Goal: Information Seeking & Learning: Find specific fact

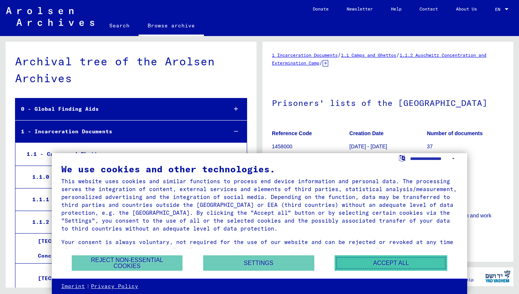
click at [402, 260] on button "Accept all" at bounding box center [391, 262] width 113 height 15
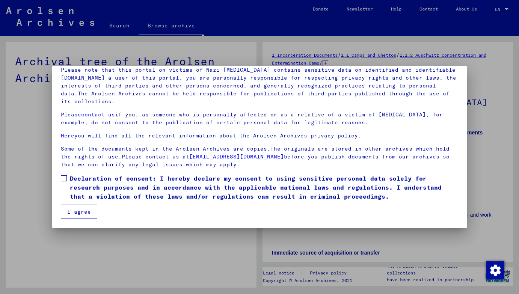
click at [66, 180] on span at bounding box center [64, 178] width 6 height 6
click at [70, 214] on button "I agree" at bounding box center [79, 212] width 36 height 14
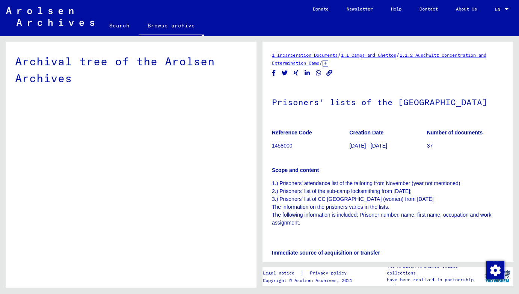
click at [119, 29] on link "Search" at bounding box center [119, 26] width 38 height 18
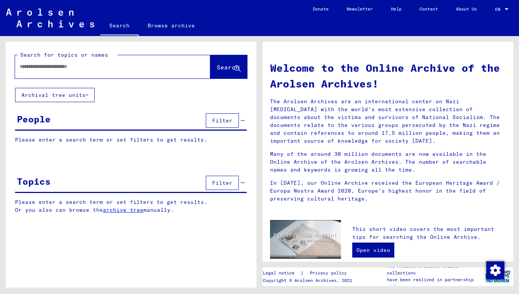
click at [69, 67] on input "text" at bounding box center [104, 67] width 168 height 8
click at [77, 91] on button "Archival tree units" at bounding box center [55, 95] width 80 height 14
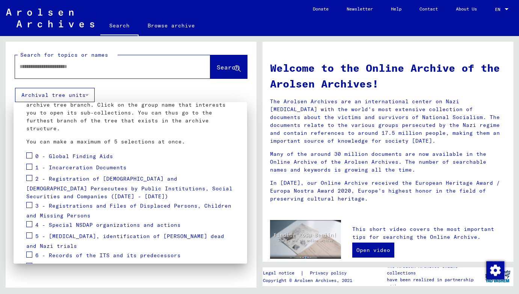
scroll to position [107, 0]
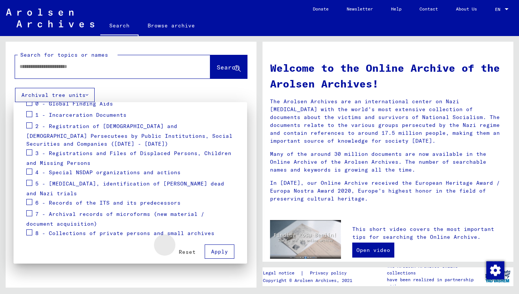
click at [188, 249] on span "Reset" at bounding box center [187, 252] width 17 height 7
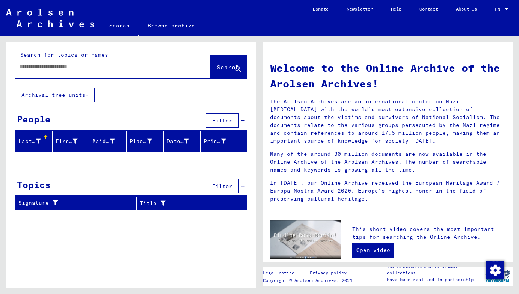
click at [37, 137] on div "Last Name" at bounding box center [35, 141] width 34 height 12
click at [89, 68] on input "text" at bounding box center [104, 67] width 168 height 8
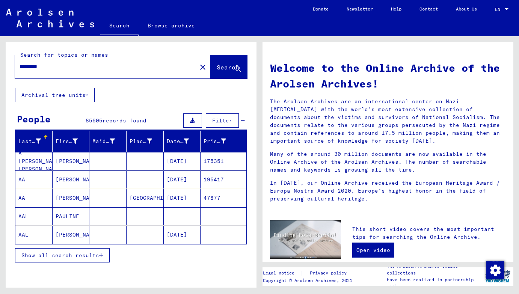
click at [112, 69] on input "*********" at bounding box center [104, 67] width 168 height 8
type input "********"
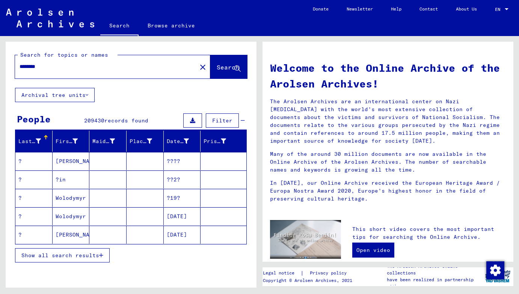
click at [62, 263] on div "Show all search results" at bounding box center [131, 256] width 232 height 22
click at [63, 258] on span "Show all search results" at bounding box center [60, 255] width 78 height 7
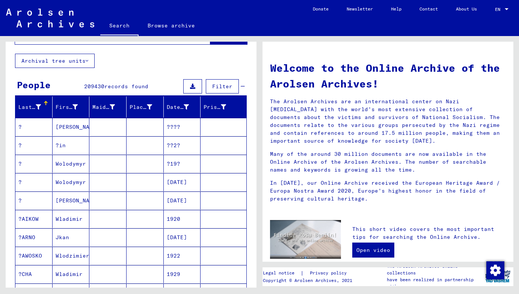
scroll to position [26, 0]
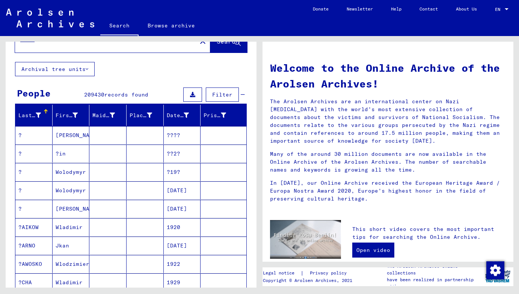
click at [233, 95] on span "Filter" at bounding box center [222, 94] width 20 height 7
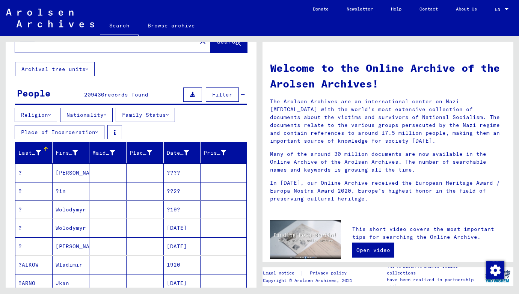
click at [45, 118] on button "Religion" at bounding box center [36, 115] width 42 height 14
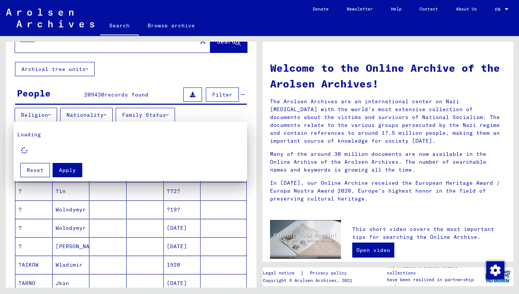
click at [147, 116] on div at bounding box center [259, 147] width 519 height 294
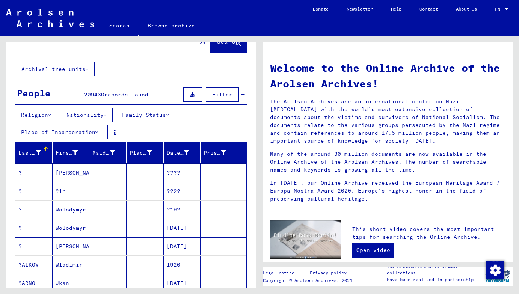
click at [76, 130] on button "Place of Incarceration" at bounding box center [60, 132] width 90 height 14
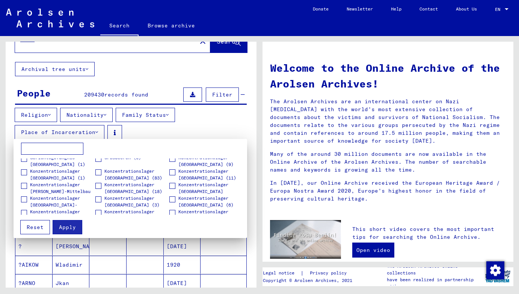
scroll to position [0, 0]
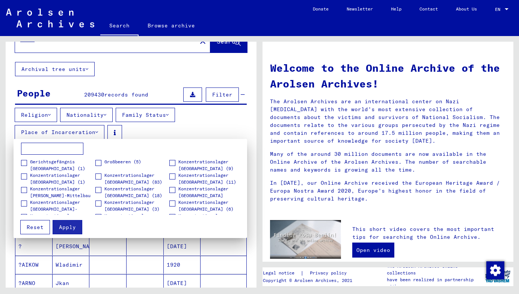
click at [145, 130] on div at bounding box center [259, 147] width 519 height 294
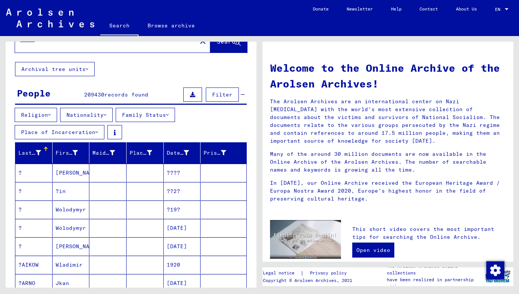
click at [148, 112] on button "Family Status" at bounding box center [145, 115] width 59 height 14
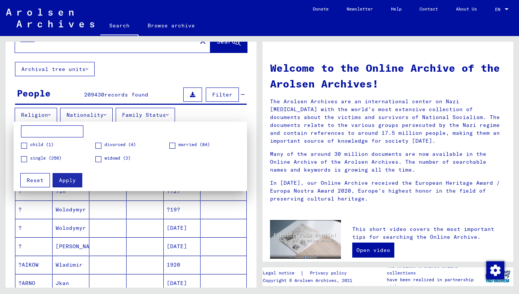
click at [24, 148] on span at bounding box center [24, 146] width 6 height 6
click at [67, 178] on span "Apply" at bounding box center [67, 180] width 17 height 7
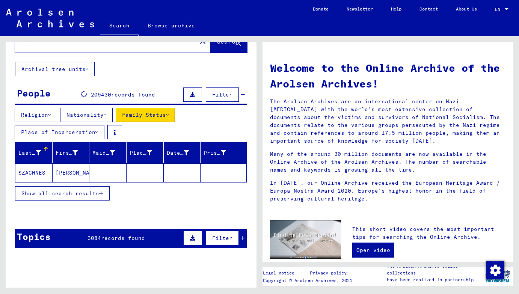
click at [67, 178] on mat-cell "[PERSON_NAME]" at bounding box center [71, 173] width 37 height 18
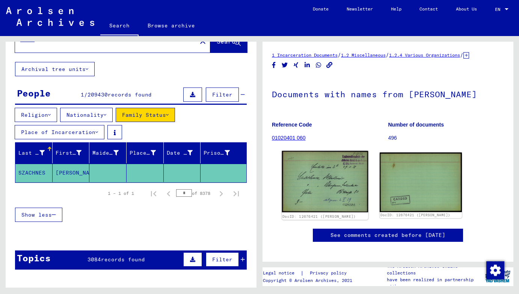
click at [302, 181] on img at bounding box center [325, 182] width 86 height 62
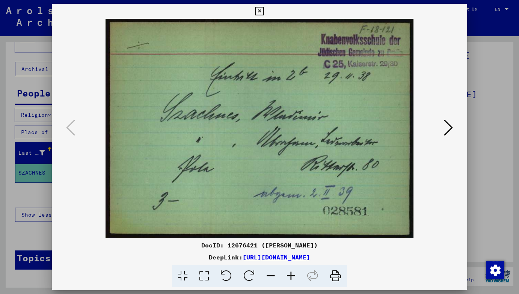
click at [442, 128] on button at bounding box center [449, 128] width 14 height 21
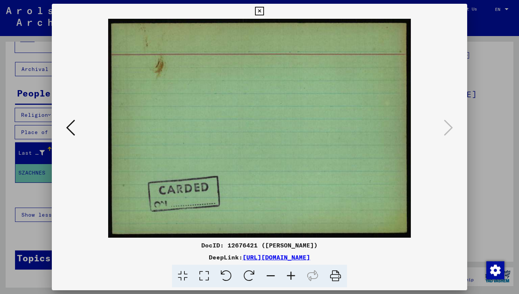
click at [58, 140] on div at bounding box center [259, 128] width 415 height 219
click at [67, 126] on icon at bounding box center [70, 128] width 9 height 18
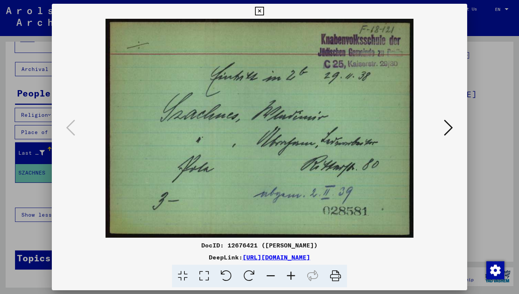
click at [493, 22] on div at bounding box center [259, 147] width 519 height 294
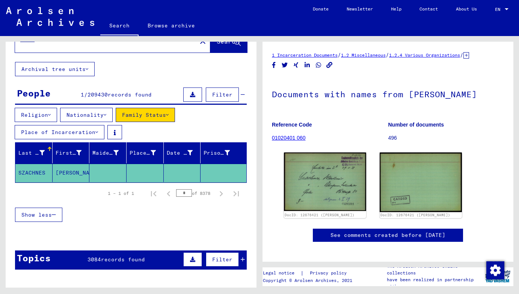
click at [48, 150] on div at bounding box center [49, 149] width 5 height 5
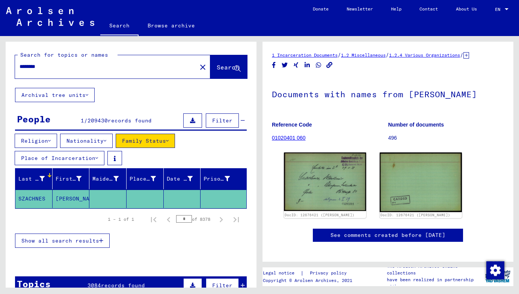
click at [119, 55] on div "******** close" at bounding box center [112, 66] width 195 height 23
click at [42, 18] on img at bounding box center [50, 16] width 88 height 19
